Goal: Transaction & Acquisition: Purchase product/service

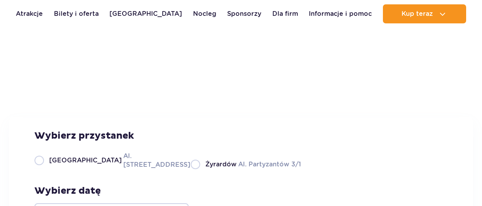
scroll to position [104, 0]
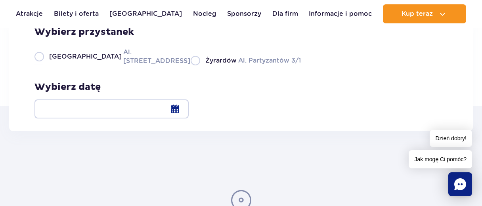
click at [189, 107] on div at bounding box center [111, 109] width 154 height 19
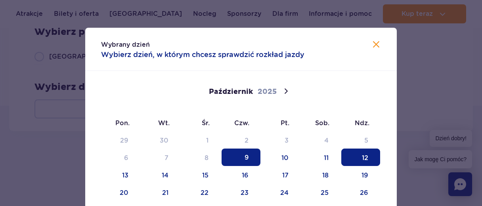
click at [366, 161] on span "12" at bounding box center [360, 157] width 39 height 17
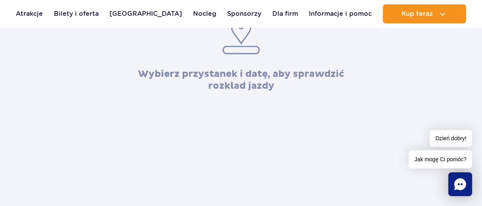
scroll to position [138, 0]
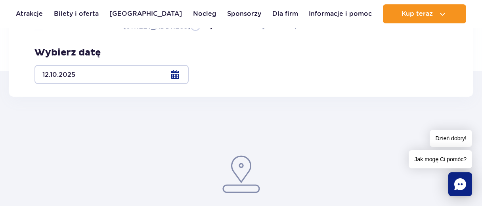
click at [38, 31] on label "Warszawa Al. Jerozolimskie 56" at bounding box center [107, 22] width 147 height 18
click at [38, 31] on input "Warszawa Al. Jerozolimskie 56" at bounding box center [38, 30] width 9 height 2
radio input "true"
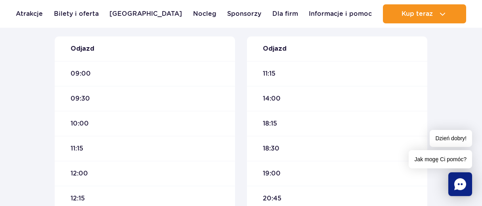
scroll to position [277, 0]
click at [77, 122] on span "10:00" at bounding box center [80, 122] width 18 height 9
click at [132, 127] on div "10:00" at bounding box center [145, 122] width 180 height 25
click at [87, 127] on div "10:00" at bounding box center [145, 122] width 180 height 25
click at [62, 126] on div "10:00" at bounding box center [145, 122] width 180 height 25
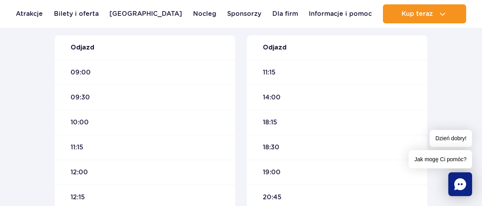
drag, startPoint x: 63, startPoint y: 124, endPoint x: 82, endPoint y: 125, distance: 19.0
click at [70, 124] on div "10:00" at bounding box center [145, 122] width 180 height 25
drag, startPoint x: 104, startPoint y: 128, endPoint x: 124, endPoint y: 128, distance: 20.2
click at [105, 128] on div "10:00" at bounding box center [145, 122] width 180 height 25
drag, startPoint x: 137, startPoint y: 128, endPoint x: 159, endPoint y: 130, distance: 22.7
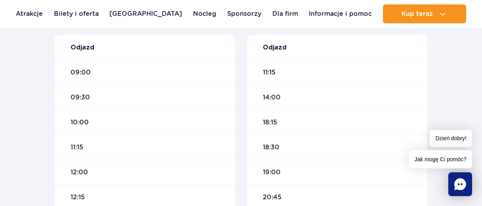
click at [141, 128] on div "10:00" at bounding box center [145, 122] width 180 height 25
drag, startPoint x: 168, startPoint y: 130, endPoint x: 203, endPoint y: 130, distance: 34.9
click at [180, 130] on div "10:00" at bounding box center [145, 122] width 180 height 25
drag, startPoint x: 215, startPoint y: 130, endPoint x: 228, endPoint y: 128, distance: 13.6
click at [216, 130] on div "10:00" at bounding box center [145, 122] width 180 height 25
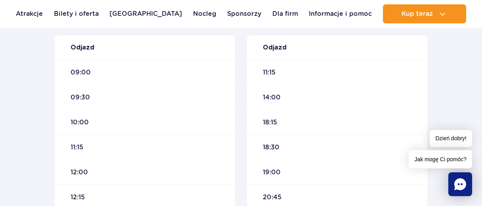
click at [228, 128] on div "10:00" at bounding box center [145, 122] width 180 height 25
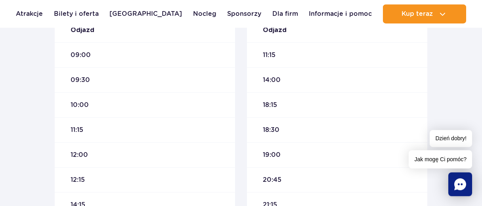
scroll to position [312, 0]
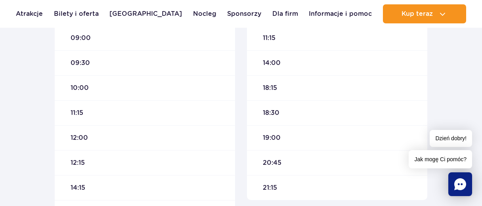
click at [79, 83] on div "10:00" at bounding box center [145, 87] width 180 height 25
click at [109, 88] on div "10:00" at bounding box center [145, 87] width 180 height 25
click at [130, 88] on div "10:00" at bounding box center [145, 87] width 180 height 25
drag, startPoint x: 166, startPoint y: 90, endPoint x: 174, endPoint y: 92, distance: 8.4
click at [174, 92] on div "10:00" at bounding box center [145, 87] width 180 height 25
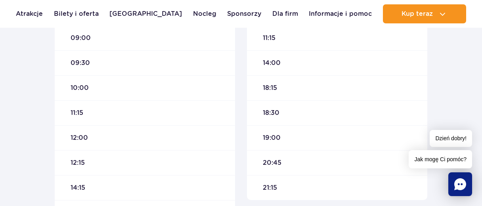
drag, startPoint x: 213, startPoint y: 95, endPoint x: 236, endPoint y: 95, distance: 23.4
click at [215, 95] on div "10:00" at bounding box center [145, 87] width 180 height 25
click at [236, 95] on div "Warszawa Suntago Czas podróży : około 55 min Sprawdź na mapie Odjazd 09:00 09:3…" at bounding box center [145, 103] width 192 height 294
click at [223, 87] on div "10:00" at bounding box center [145, 87] width 180 height 25
drag, startPoint x: 193, startPoint y: 87, endPoint x: 184, endPoint y: 87, distance: 9.1
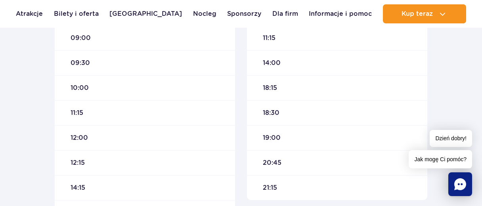
click at [192, 87] on div "10:00" at bounding box center [145, 87] width 180 height 25
click at [158, 87] on div "10:00" at bounding box center [145, 87] width 180 height 25
drag, startPoint x: 153, startPoint y: 89, endPoint x: 142, endPoint y: 92, distance: 11.8
click at [153, 89] on div "10:00" at bounding box center [145, 87] width 180 height 25
click at [142, 92] on div "10:00" at bounding box center [145, 87] width 180 height 25
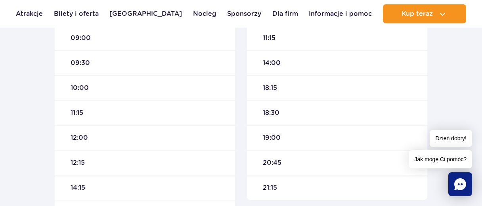
click at [134, 92] on div "10:00" at bounding box center [145, 87] width 180 height 25
drag, startPoint x: 126, startPoint y: 92, endPoint x: 105, endPoint y: 91, distance: 20.6
click at [125, 92] on div "10:00" at bounding box center [145, 87] width 180 height 25
drag, startPoint x: 104, startPoint y: 91, endPoint x: 72, endPoint y: 88, distance: 32.2
click at [97, 91] on div "10:00" at bounding box center [145, 87] width 180 height 25
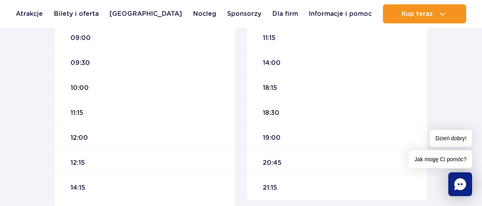
click at [72, 88] on span "10:00" at bounding box center [80, 88] width 18 height 9
drag, startPoint x: 65, startPoint y: 86, endPoint x: 52, endPoint y: 87, distance: 13.5
click at [65, 86] on div "10:00" at bounding box center [145, 87] width 180 height 25
click at [52, 87] on div "Warszawa Suntago Czas podróży : około 55 min Sprawdź na mapie Odjazd 09:00 09:3…" at bounding box center [145, 103] width 192 height 294
click at [81, 90] on span "10:00" at bounding box center [80, 88] width 18 height 9
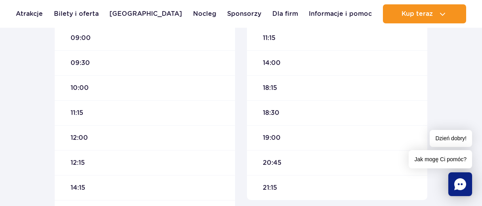
click at [50, 88] on div "Warszawa Suntago Czas podróży : około 55 min Sprawdź na mapie Odjazd 09:00 09:3…" at bounding box center [145, 103] width 192 height 294
click at [78, 89] on span "10:00" at bounding box center [80, 88] width 18 height 9
click at [95, 92] on div "10:00" at bounding box center [145, 87] width 180 height 25
drag, startPoint x: 124, startPoint y: 93, endPoint x: 162, endPoint y: 89, distance: 37.9
click at [127, 93] on div "10:00" at bounding box center [145, 87] width 180 height 25
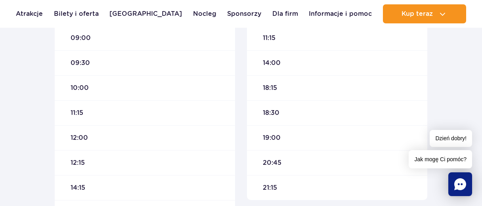
click at [162, 89] on div "10:00" at bounding box center [145, 87] width 180 height 25
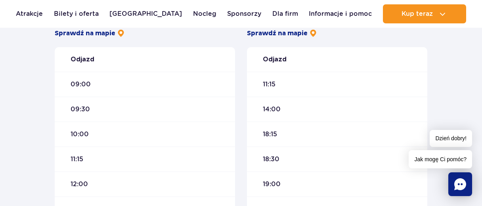
scroll to position [277, 0]
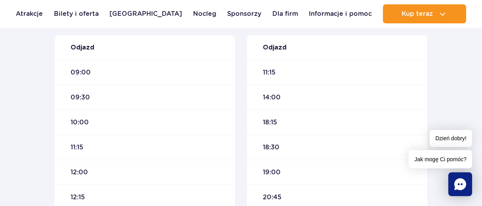
drag, startPoint x: 85, startPoint y: 144, endPoint x: 84, endPoint y: 156, distance: 12.3
click at [85, 143] on div "11:15" at bounding box center [145, 147] width 180 height 25
drag, startPoint x: 82, startPoint y: 174, endPoint x: 82, endPoint y: 187, distance: 12.3
click at [82, 180] on div "12:00" at bounding box center [145, 172] width 180 height 25
click at [82, 189] on div "12:15" at bounding box center [145, 197] width 180 height 25
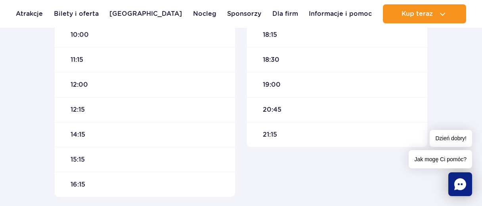
scroll to position [381, 0]
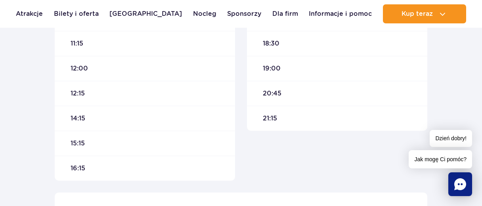
click at [112, 161] on div "16:15" at bounding box center [145, 168] width 180 height 25
drag, startPoint x: 72, startPoint y: 168, endPoint x: 69, endPoint y: 142, distance: 27.1
click at [71, 167] on div "16:15" at bounding box center [145, 168] width 180 height 25
drag, startPoint x: 72, startPoint y: 129, endPoint x: 74, endPoint y: 118, distance: 11.4
click at [72, 125] on div "14:15" at bounding box center [145, 118] width 180 height 25
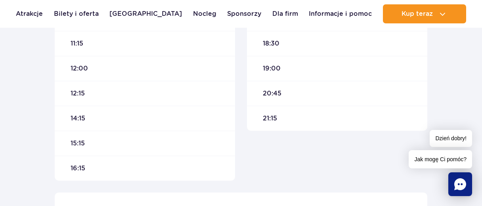
click at [77, 77] on div "Odjazd 09:00 09:30 10:00 11:15 12:00 12:15 14:15 15:15 16:15" at bounding box center [145, 55] width 180 height 249
drag, startPoint x: 77, startPoint y: 65, endPoint x: 77, endPoint y: 54, distance: 11.5
click at [77, 54] on div "Odjazd 09:00 09:30 10:00 11:15 12:00 12:15 14:15 15:15 16:15" at bounding box center [145, 55] width 180 height 249
click at [76, 52] on div "11:15" at bounding box center [145, 43] width 180 height 25
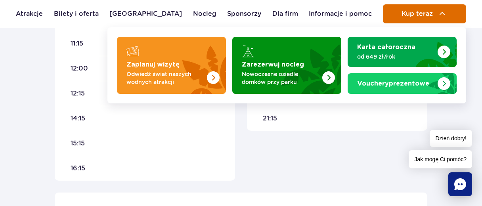
click at [416, 13] on span "Kup teraz" at bounding box center [417, 13] width 31 height 7
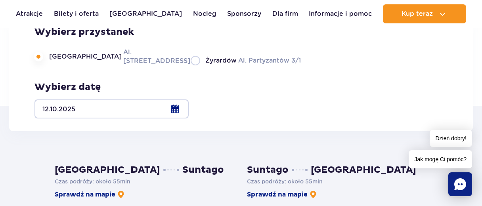
scroll to position [69, 0]
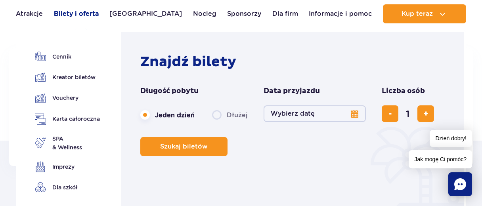
click at [78, 15] on link "Bilety i oferta" at bounding box center [76, 13] width 45 height 19
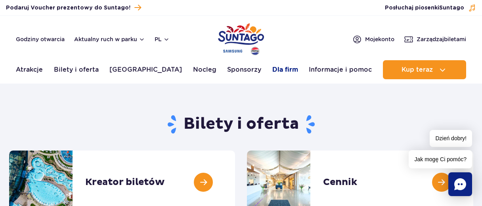
click at [272, 74] on link "Dla firm" at bounding box center [285, 69] width 26 height 19
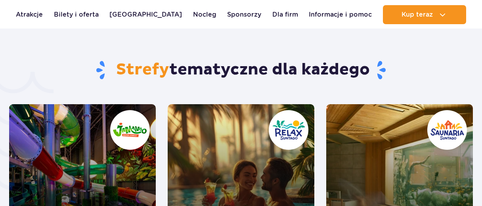
scroll to position [1641, 0]
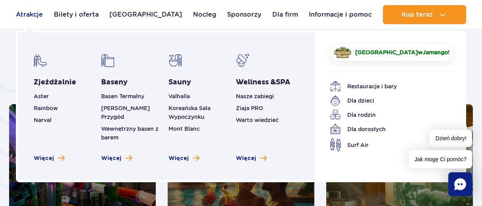
click at [27, 16] on link "Atrakcje" at bounding box center [29, 14] width 27 height 19
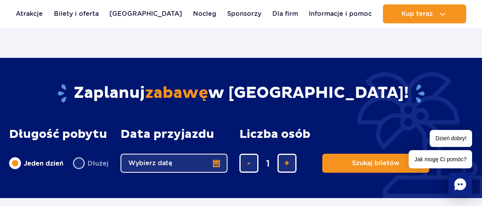
scroll to position [346, 0]
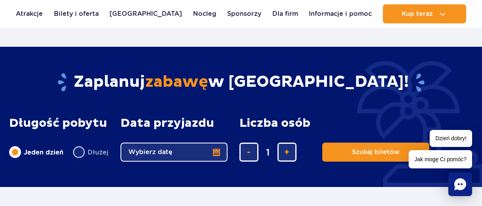
click at [216, 152] on button "Wybierz datę" at bounding box center [174, 152] width 107 height 19
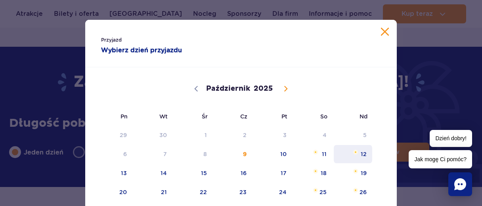
click at [361, 154] on span "12" at bounding box center [353, 154] width 40 height 18
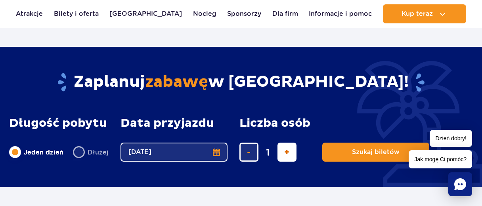
click at [287, 152] on span "dodaj bilet" at bounding box center [286, 152] width 5 height 0
type input "3"
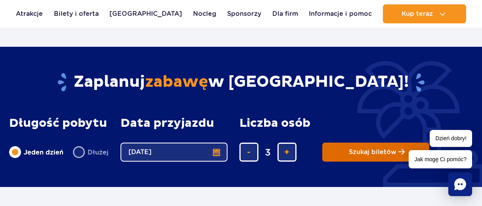
click at [371, 151] on span "Szukaj biletów" at bounding box center [373, 152] width 48 height 7
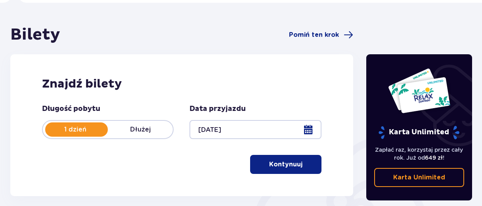
scroll to position [25, 0]
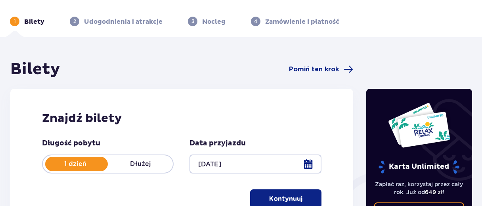
click at [273, 195] on p "Kontynuuj" at bounding box center [285, 199] width 33 height 9
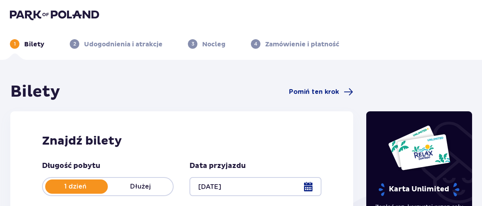
scroll to position [0, 0]
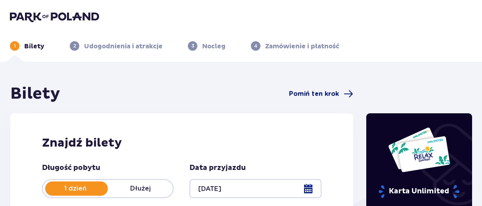
click at [334, 92] on span "Pomiń ten krok" at bounding box center [314, 94] width 50 height 9
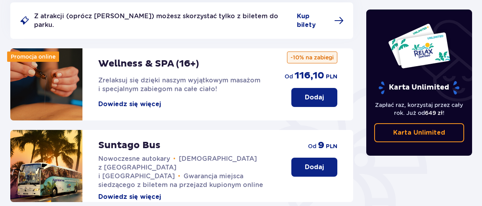
scroll to position [138, 0]
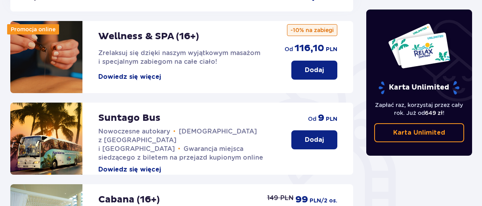
click at [316, 136] on p "Dodaj" at bounding box center [314, 140] width 19 height 9
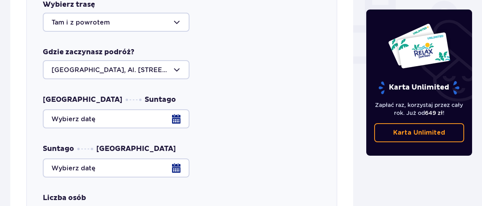
scroll to position [346, 0]
click at [176, 111] on div at bounding box center [182, 118] width 278 height 19
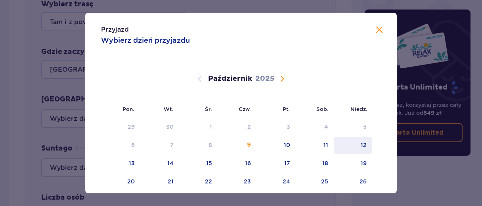
click at [367, 147] on div "12" at bounding box center [353, 145] width 38 height 17
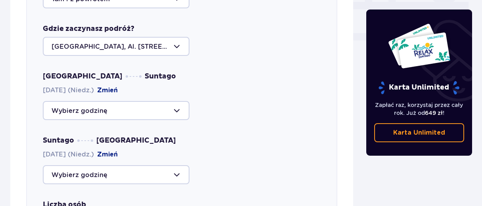
scroll to position [381, 0]
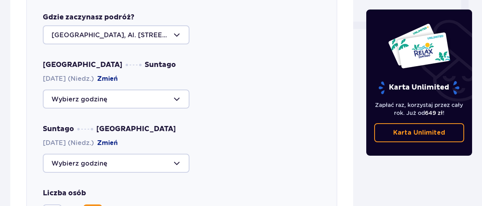
click at [179, 90] on div at bounding box center [116, 99] width 147 height 19
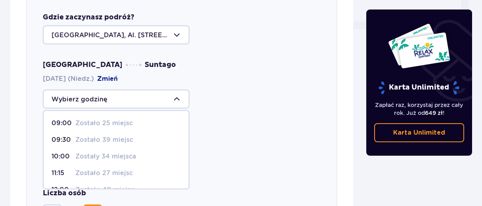
click at [117, 152] on p "Zostały 34 miejsca" at bounding box center [105, 156] width 61 height 9
type input "10:00"
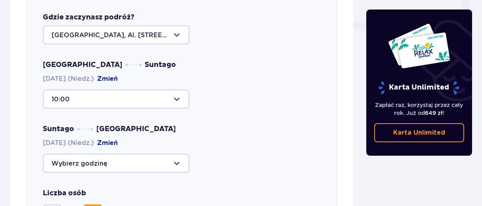
scroll to position [415, 0]
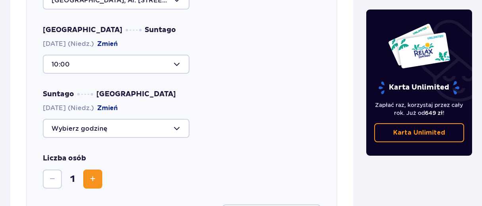
click at [178, 119] on div at bounding box center [116, 128] width 147 height 19
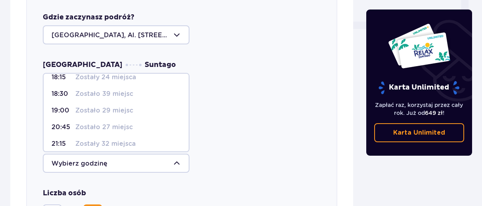
scroll to position [46, 0]
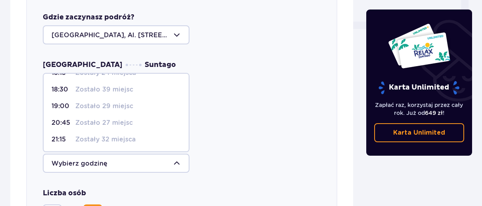
click at [61, 102] on p "19:00" at bounding box center [62, 106] width 21 height 9
type input "19:00"
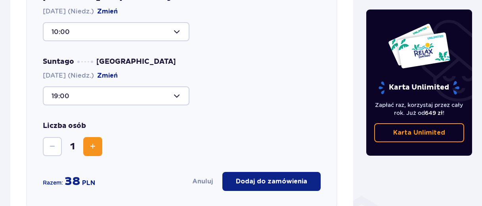
scroll to position [450, 0]
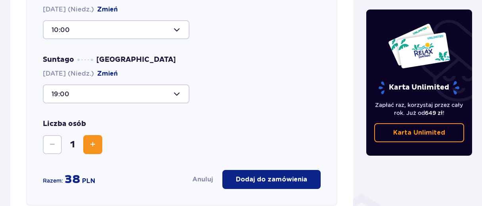
click at [94, 140] on span "Zwiększ" at bounding box center [93, 145] width 10 height 10
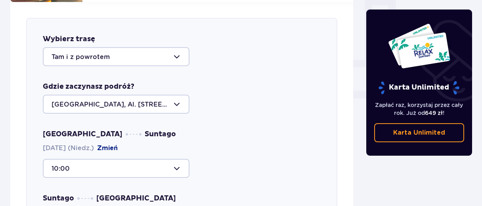
scroll to position [138, 0]
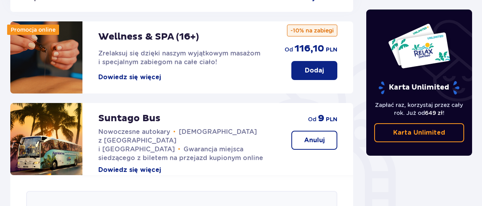
click at [147, 166] on button "Dowiedz się więcej" at bounding box center [129, 170] width 63 height 9
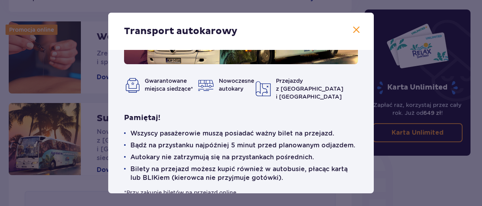
scroll to position [113, 0]
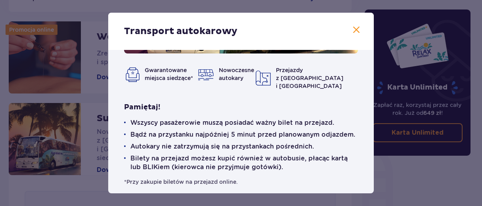
click at [357, 31] on span at bounding box center [357, 30] width 10 height 10
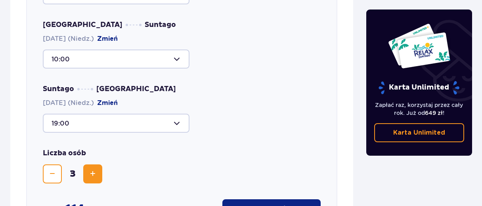
scroll to position [450, 0]
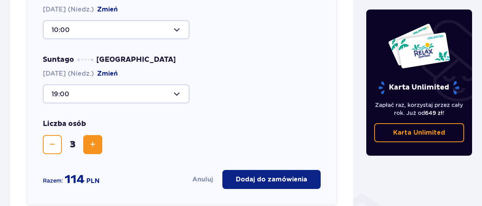
click at [52, 140] on span "Zmniejsz" at bounding box center [53, 145] width 10 height 10
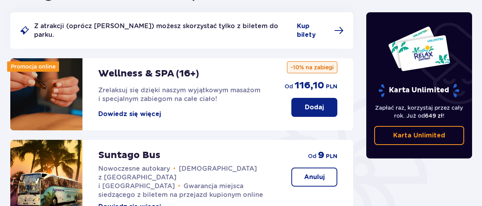
scroll to position [136, 0]
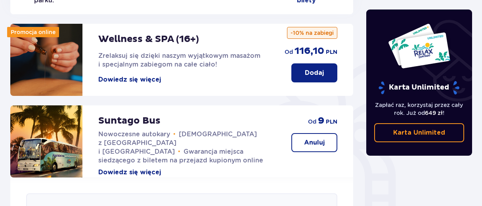
click at [124, 168] on button "Dowiedz się więcej" at bounding box center [129, 172] width 63 height 9
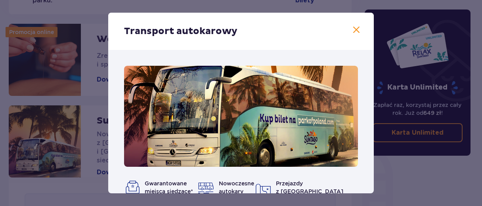
click at [356, 29] on span at bounding box center [357, 30] width 10 height 10
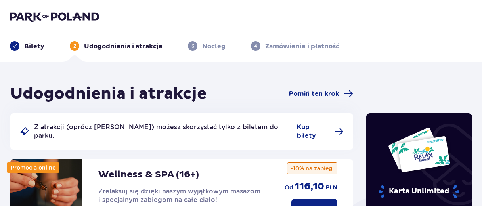
click at [27, 44] on p "Bilety" at bounding box center [34, 46] width 20 height 9
